Goal: Information Seeking & Learning: Learn about a topic

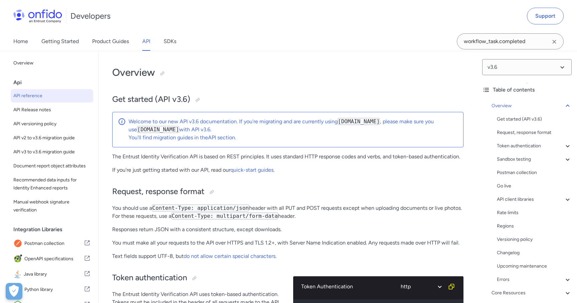
click at [554, 42] on icon "Clear search field button" at bounding box center [555, 42] width 4 height 4
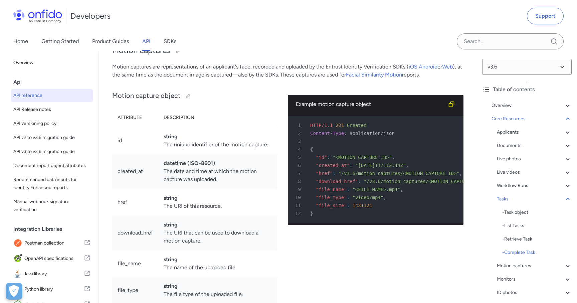
scroll to position [23258, 0]
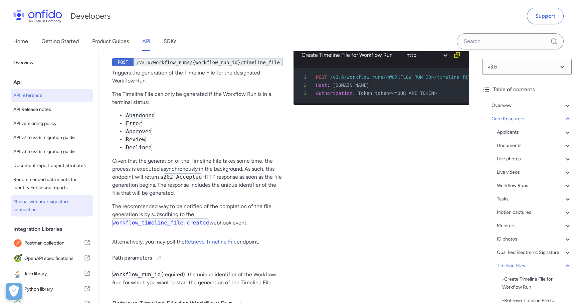
click at [66, 201] on span "Manual webhook signature verification" at bounding box center [51, 206] width 77 height 16
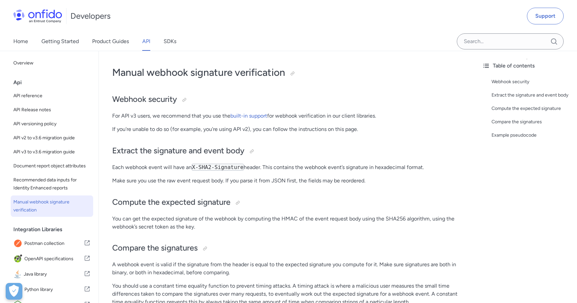
click at [142, 43] on div "Home Getting Started Product Guides API SDKs" at bounding box center [101, 41] width 203 height 19
click at [148, 43] on link "API" at bounding box center [146, 41] width 8 height 19
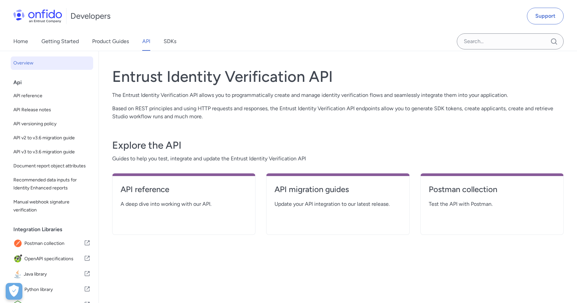
click at [177, 42] on div "Home Getting Started Product Guides API SDKs" at bounding box center [101, 41] width 203 height 19
click at [174, 42] on link "SDKs" at bounding box center [170, 41] width 13 height 19
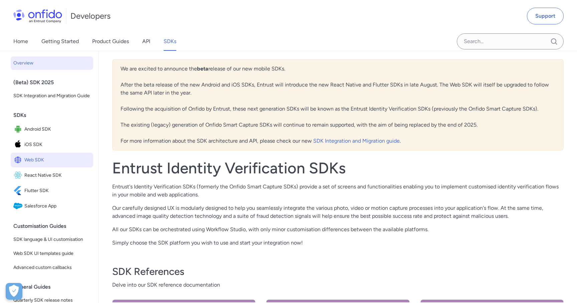
click at [61, 159] on span "Web SDK" at bounding box center [57, 159] width 66 height 9
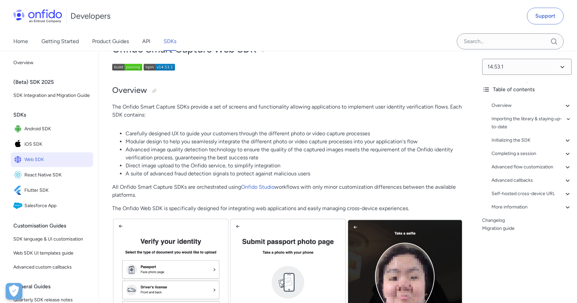
scroll to position [24, 0]
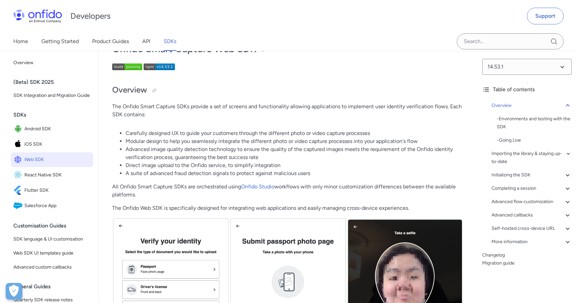
click at [153, 44] on div "Home Getting Started Product Guides API SDKs" at bounding box center [101, 41] width 203 height 19
click at [150, 43] on link "API" at bounding box center [146, 41] width 8 height 19
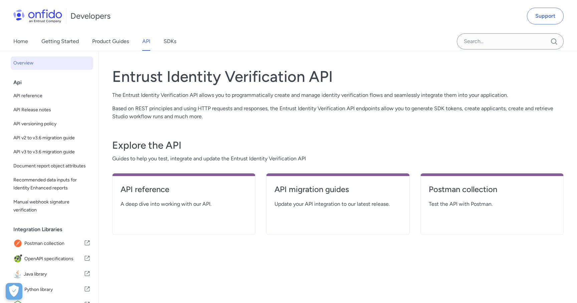
click at [199, 205] on span "A deep dive into working with our API." at bounding box center [184, 204] width 127 height 8
click at [180, 187] on h4 "API reference" at bounding box center [184, 189] width 127 height 11
select select "http"
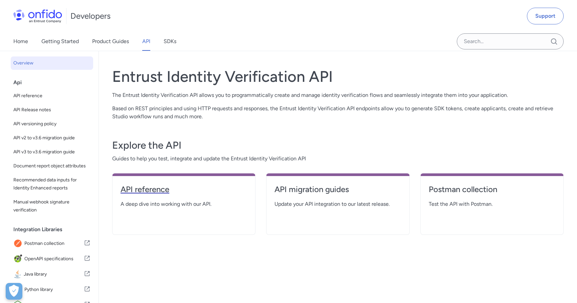
select select "http"
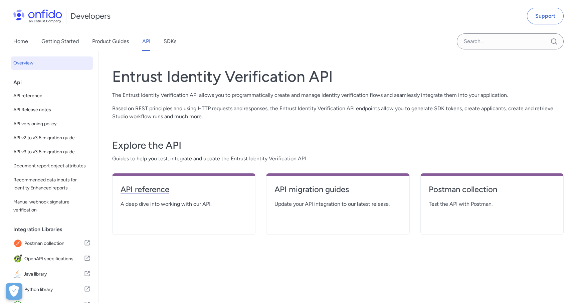
select select "http"
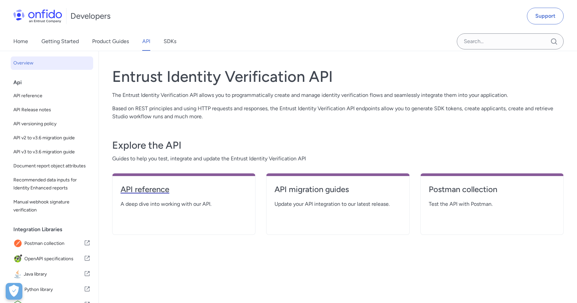
select select "http"
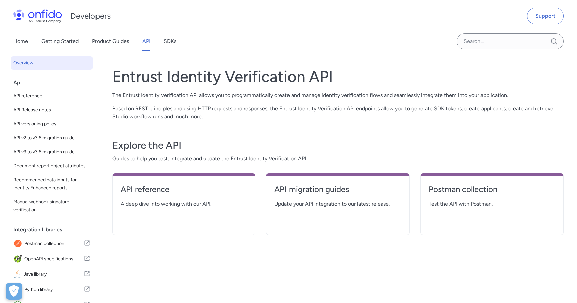
select select "http"
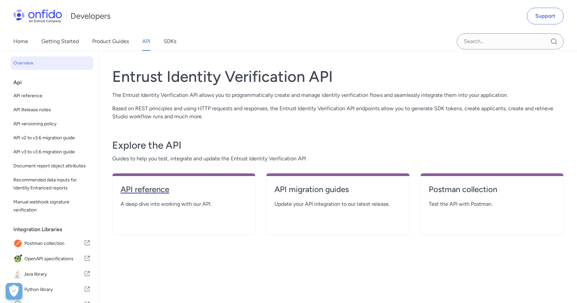
select select "http"
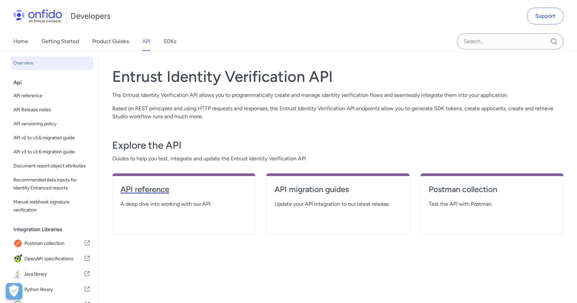
select select "http"
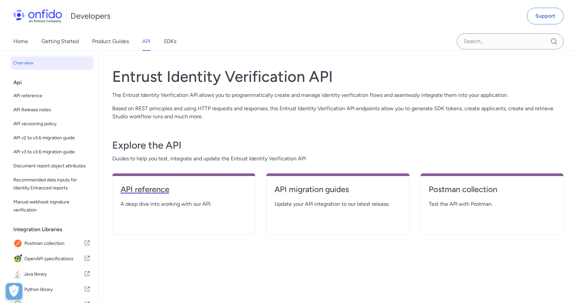
select select "http"
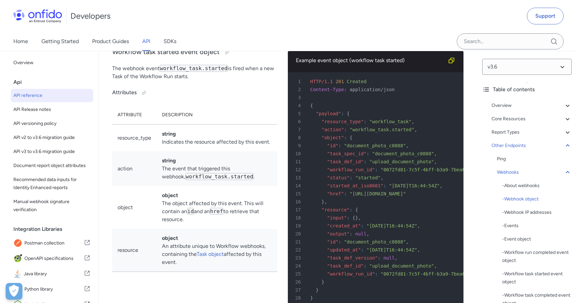
scroll to position [54126, 0]
